Goal: Information Seeking & Learning: Compare options

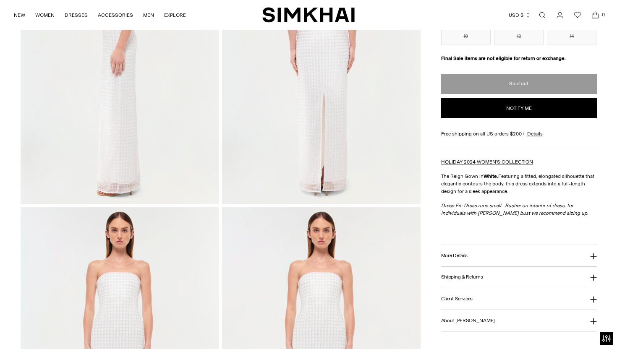
scroll to position [627, 0]
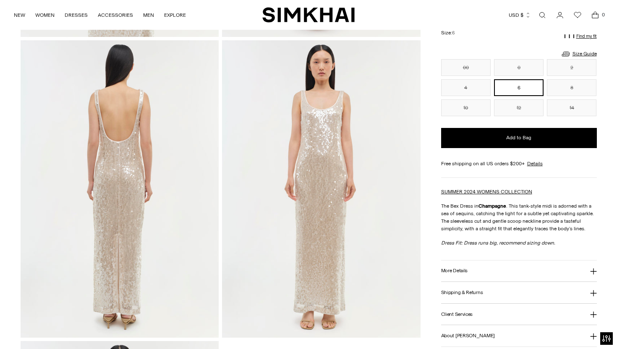
scroll to position [265, 0]
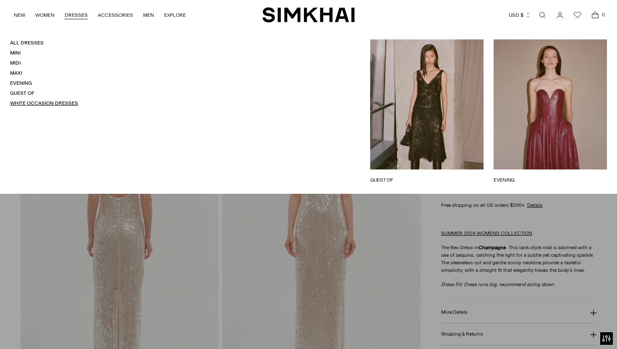
click at [55, 105] on link "White Occasion Dresses" at bounding box center [44, 103] width 68 height 6
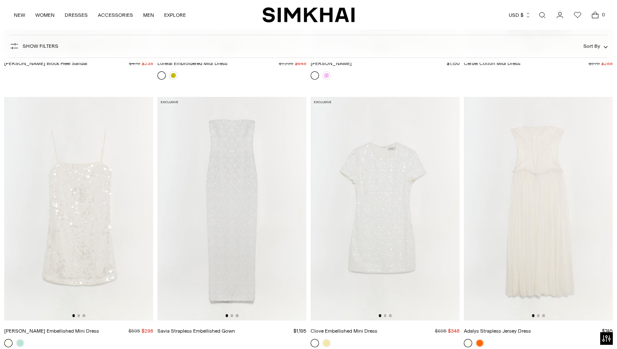
scroll to position [1922, 0]
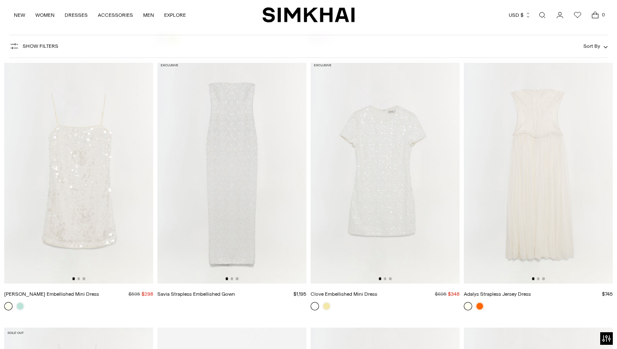
click at [301, 176] on img at bounding box center [231, 172] width 149 height 224
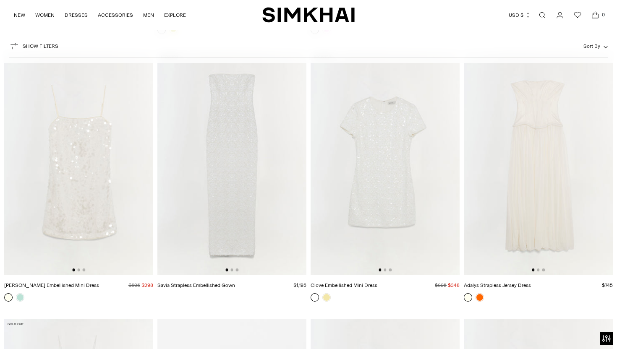
click at [589, 180] on img at bounding box center [538, 163] width 149 height 224
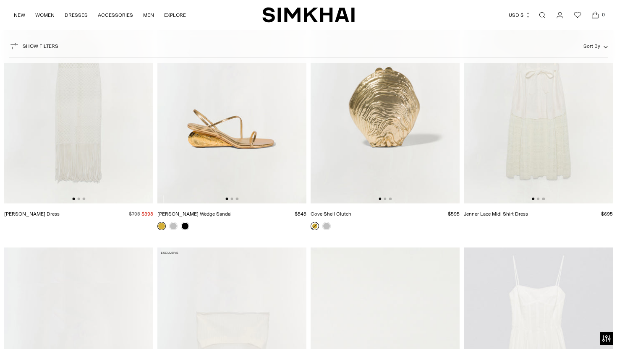
scroll to position [3518, 0]
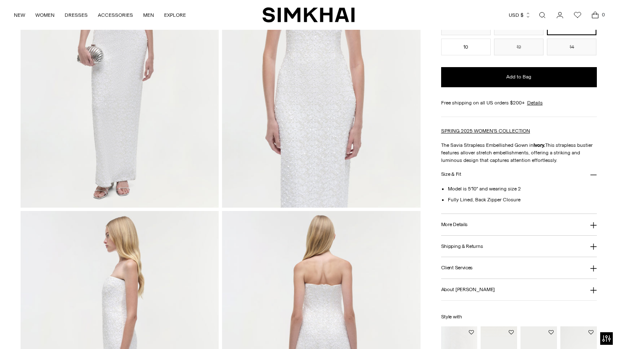
scroll to position [332, 0]
